Goal: Task Accomplishment & Management: Use online tool/utility

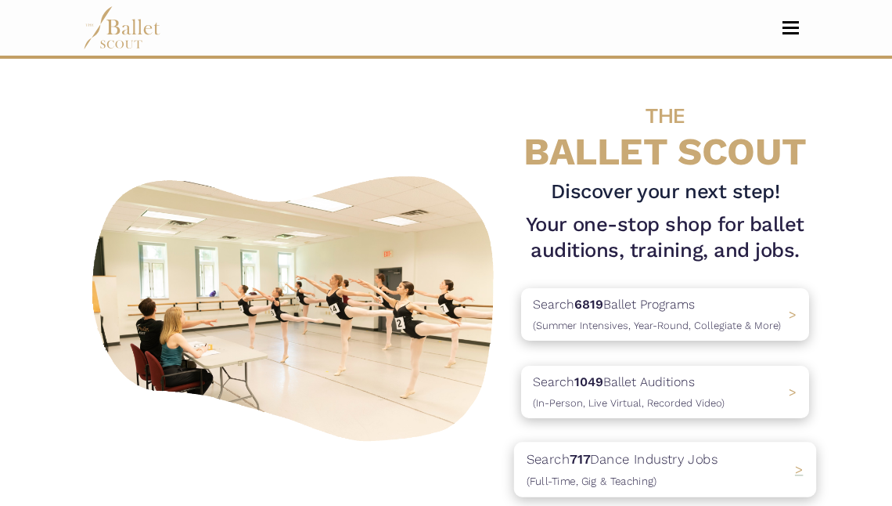
click at [638, 463] on p "Search 717 Dance Industry Jobs (Full-Time, Gig & Teaching)" at bounding box center [623, 470] width 192 height 42
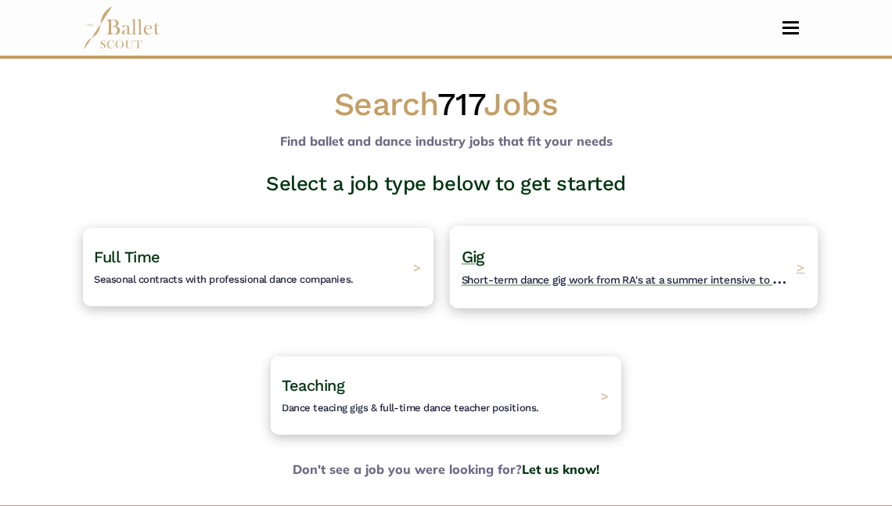
click at [496, 270] on h4 "Gig Short-term dance gig work from RA's at a summer intensive to Nutcracker gue…" at bounding box center [625, 267] width 327 height 43
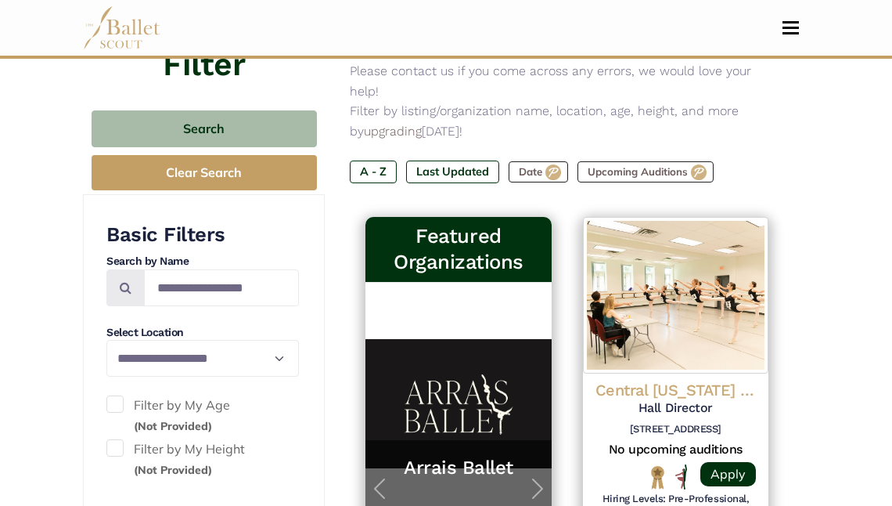
scroll to position [196, 0]
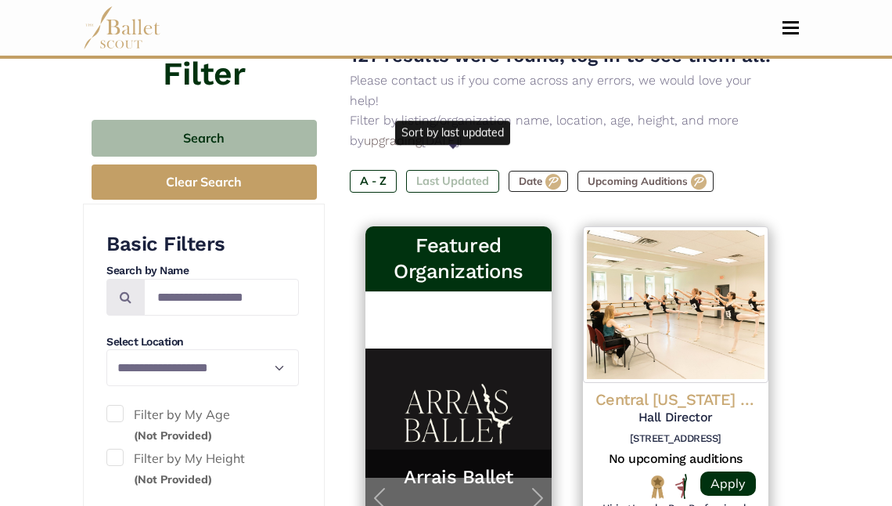
click at [458, 170] on label "Last Updated" at bounding box center [452, 181] width 93 height 22
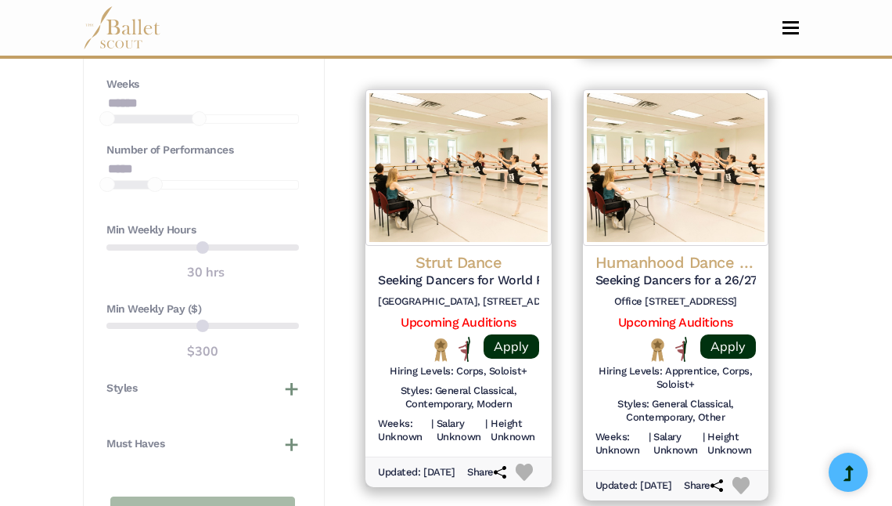
scroll to position [1238, 0]
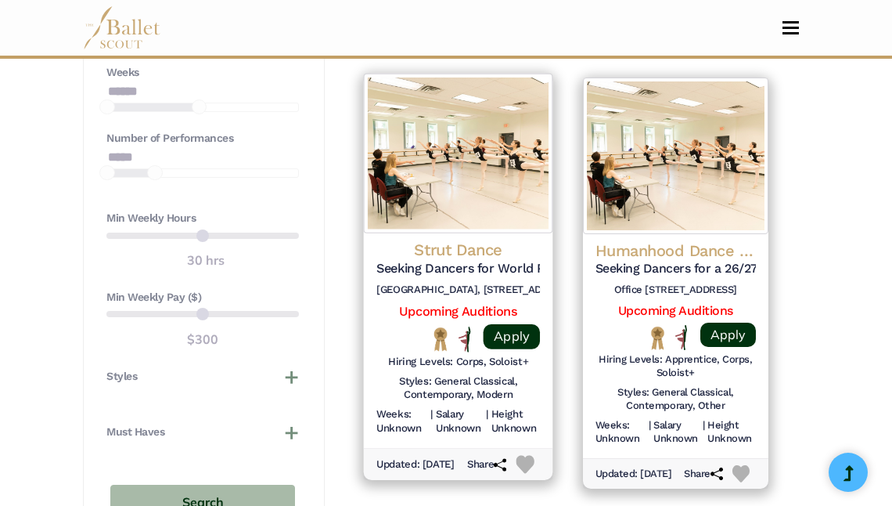
click at [485, 254] on h4 "Strut Dance" at bounding box center [459, 250] width 164 height 21
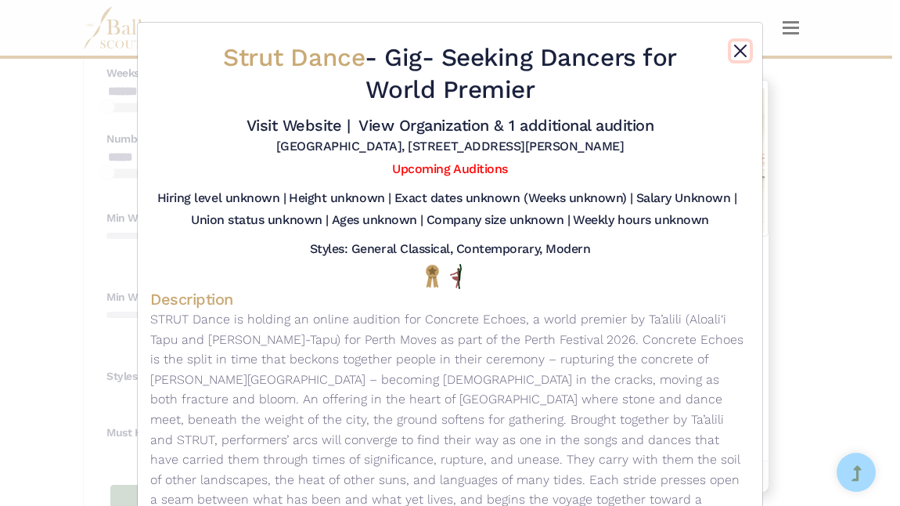
click at [735, 51] on button "Close" at bounding box center [740, 50] width 19 height 19
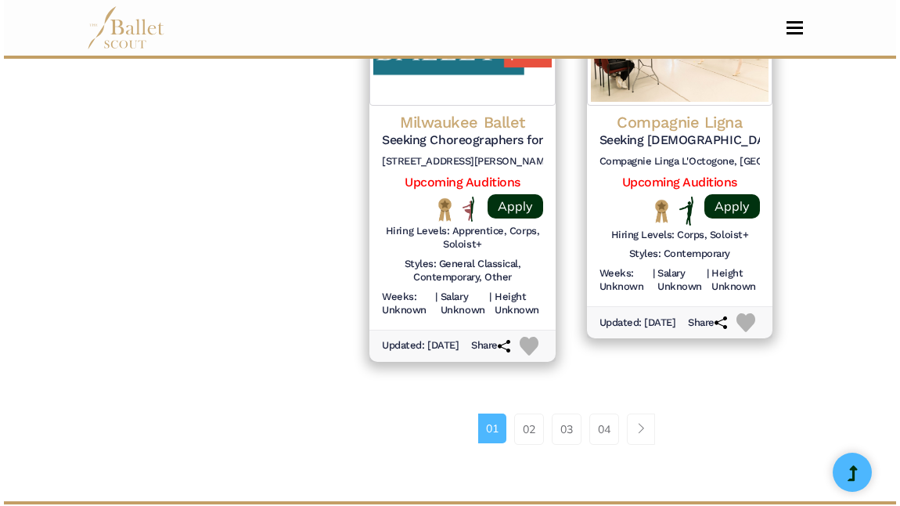
scroll to position [2264, 0]
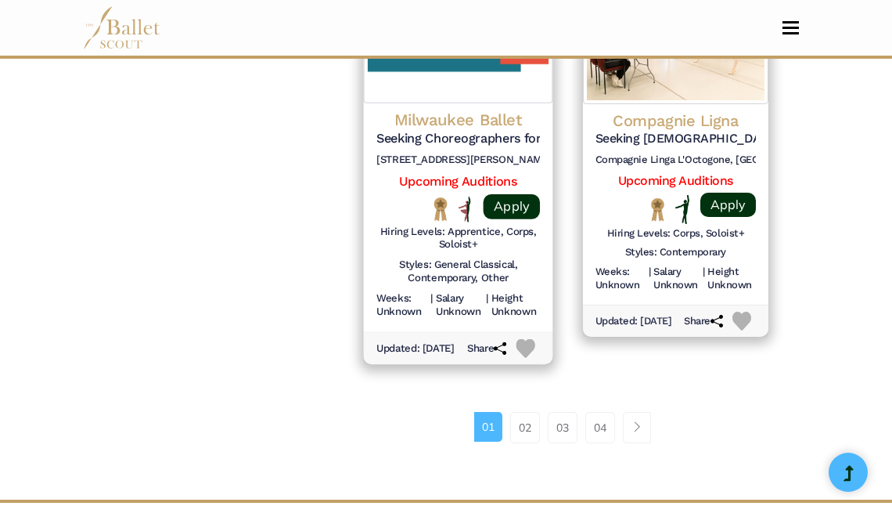
click at [450, 131] on h4 "Milwaukee Ballet" at bounding box center [459, 120] width 164 height 21
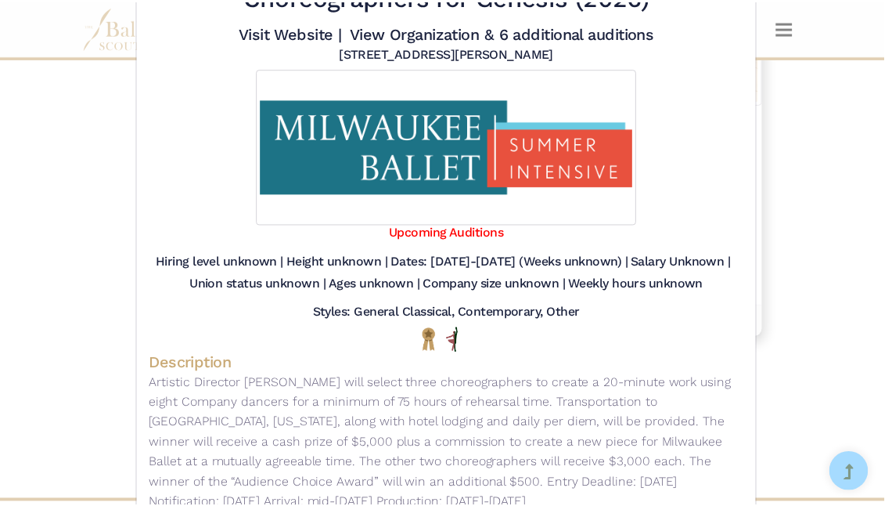
scroll to position [4, 0]
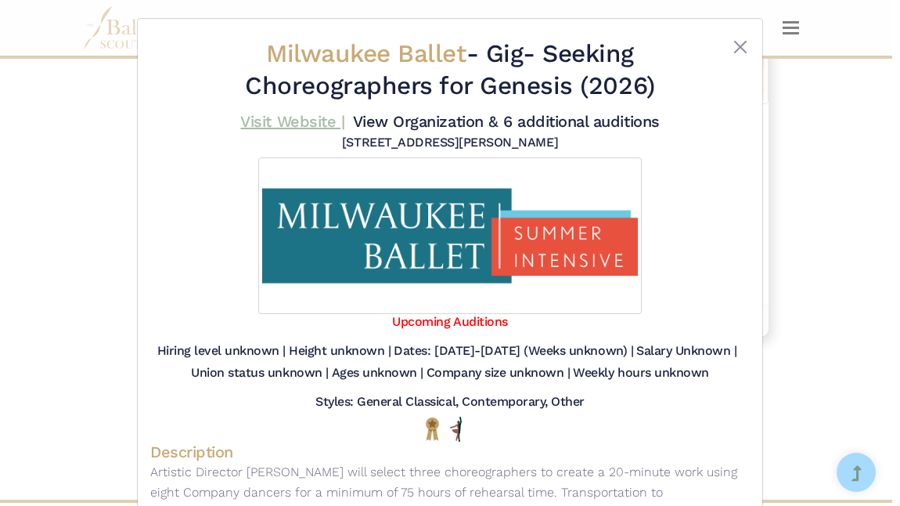
click at [294, 119] on link "Visit Website |" at bounding box center [292, 121] width 104 height 19
click at [739, 44] on button "Close" at bounding box center [740, 47] width 19 height 19
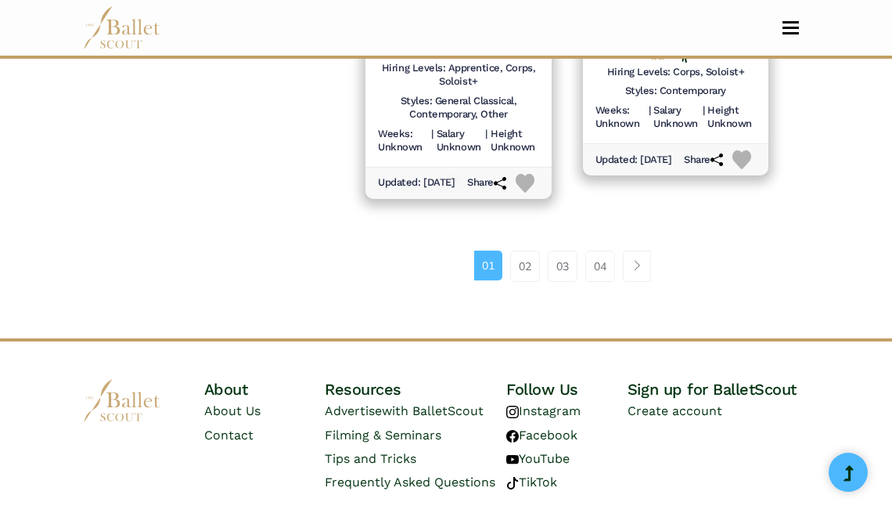
scroll to position [2426, 0]
click at [525, 281] on link "02" at bounding box center [525, 265] width 30 height 31
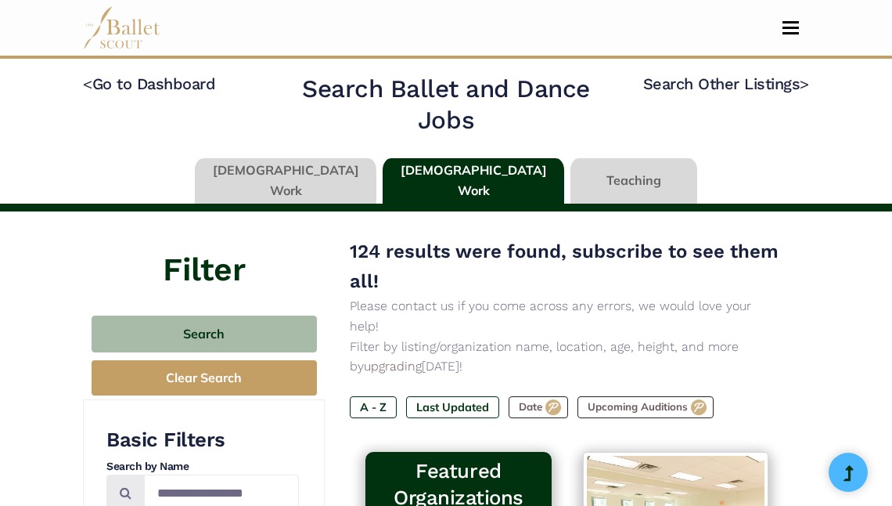
scroll to position [2501, 0]
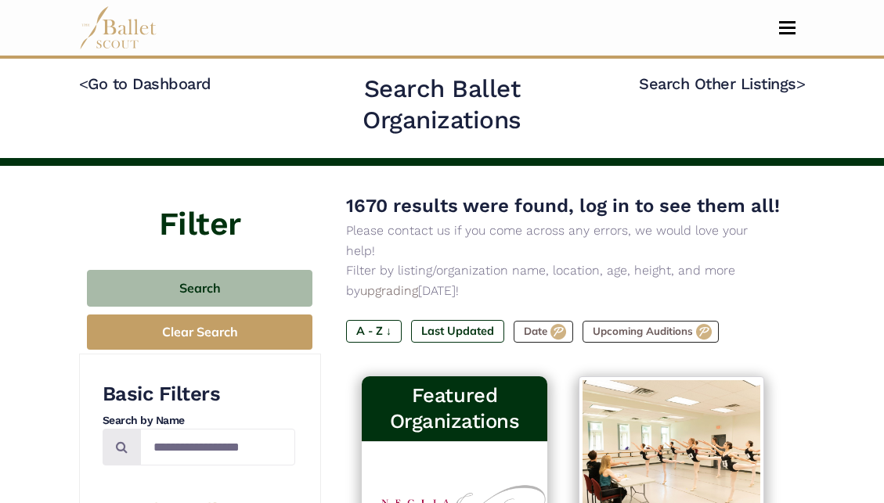
scroll to position [173, 0]
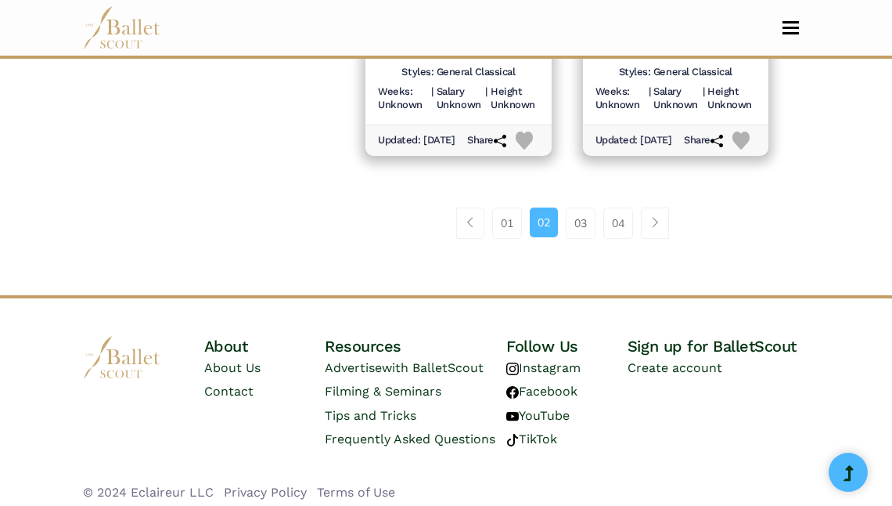
scroll to position [2470, 0]
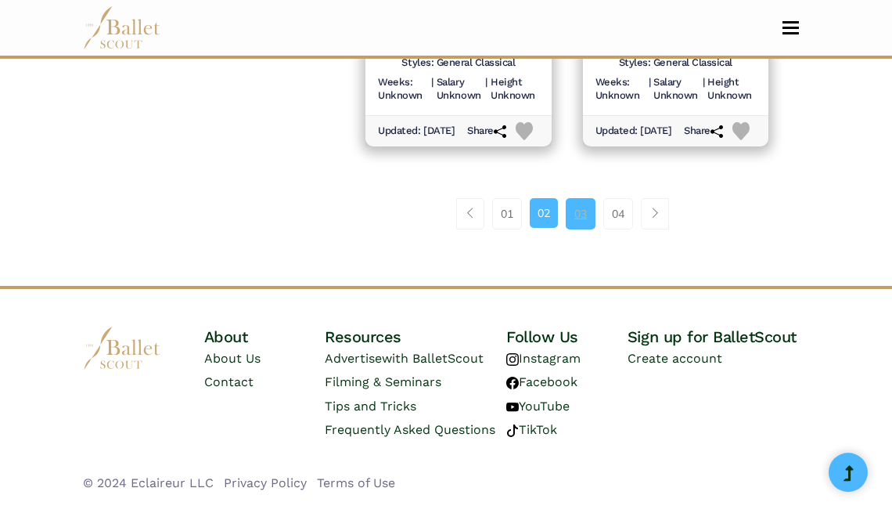
click at [575, 222] on link "03" at bounding box center [581, 213] width 30 height 31
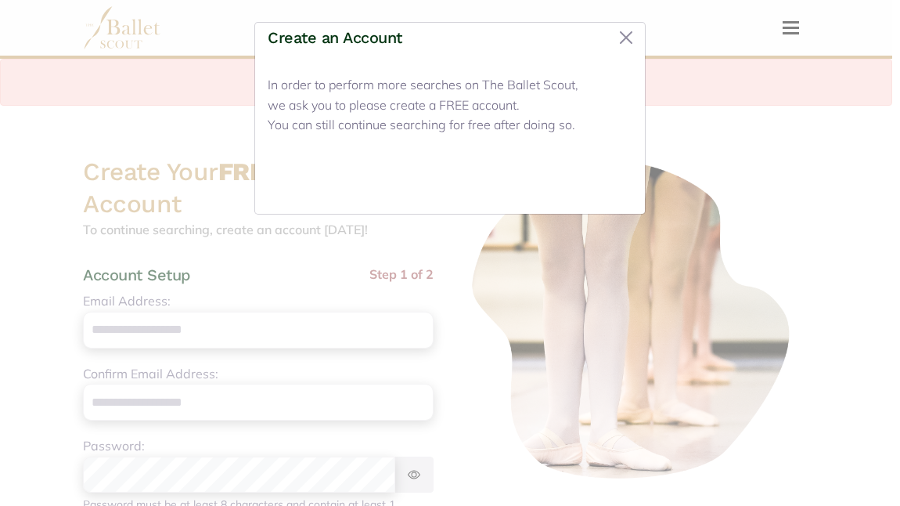
click at [610, 182] on button "Close" at bounding box center [603, 182] width 59 height 37
